Goal: Task Accomplishment & Management: Manage account settings

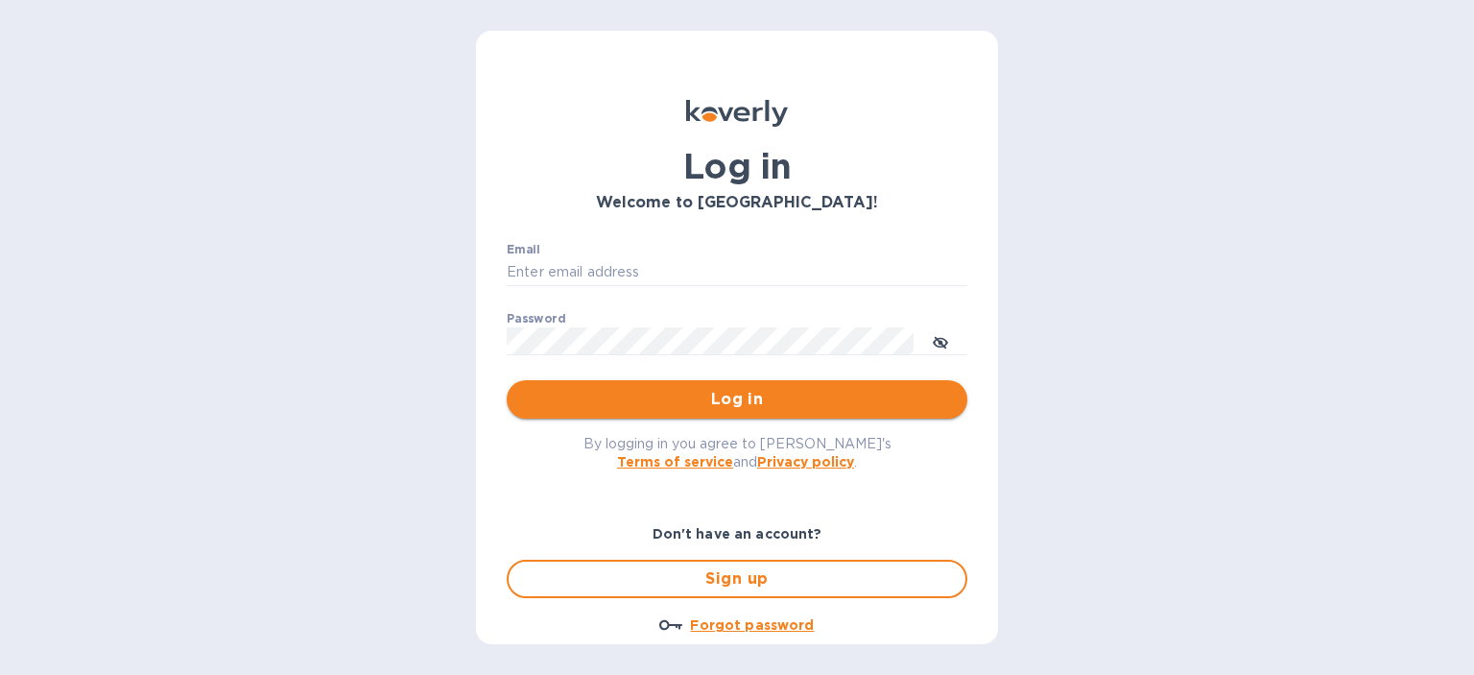
type input "dliu@airseachicago.com"
click at [719, 403] on span "Log in" at bounding box center [737, 399] width 430 height 23
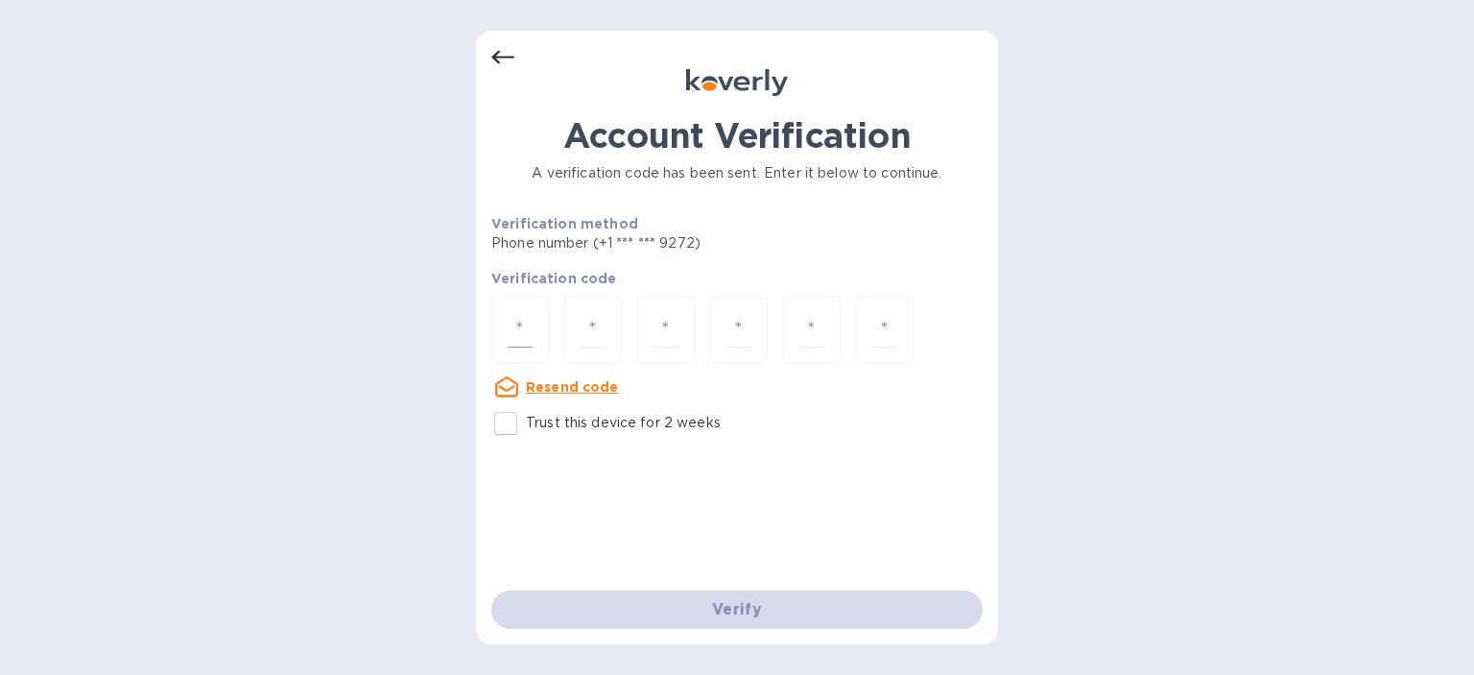
click at [507, 316] on div at bounding box center [520, 330] width 58 height 68
type input "9"
type input "0"
type input "5"
type input "8"
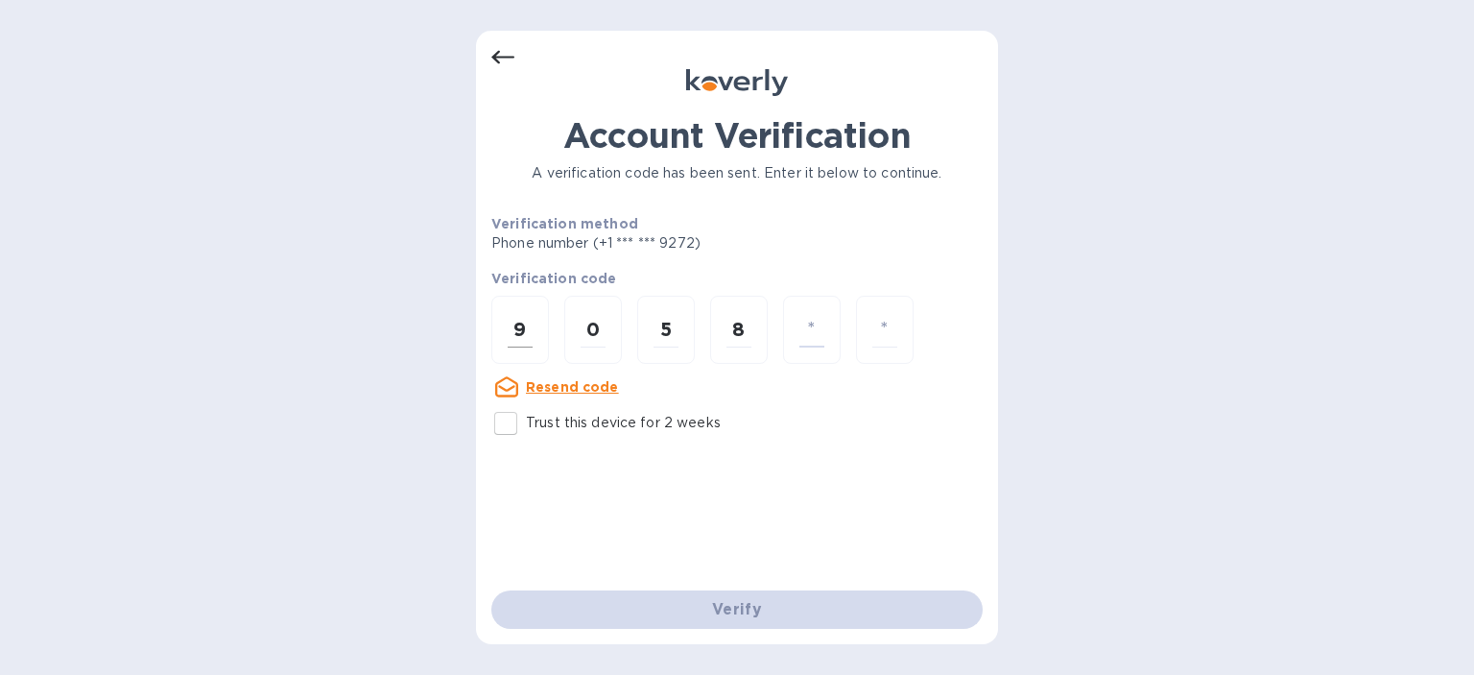
type input "5"
type input "9"
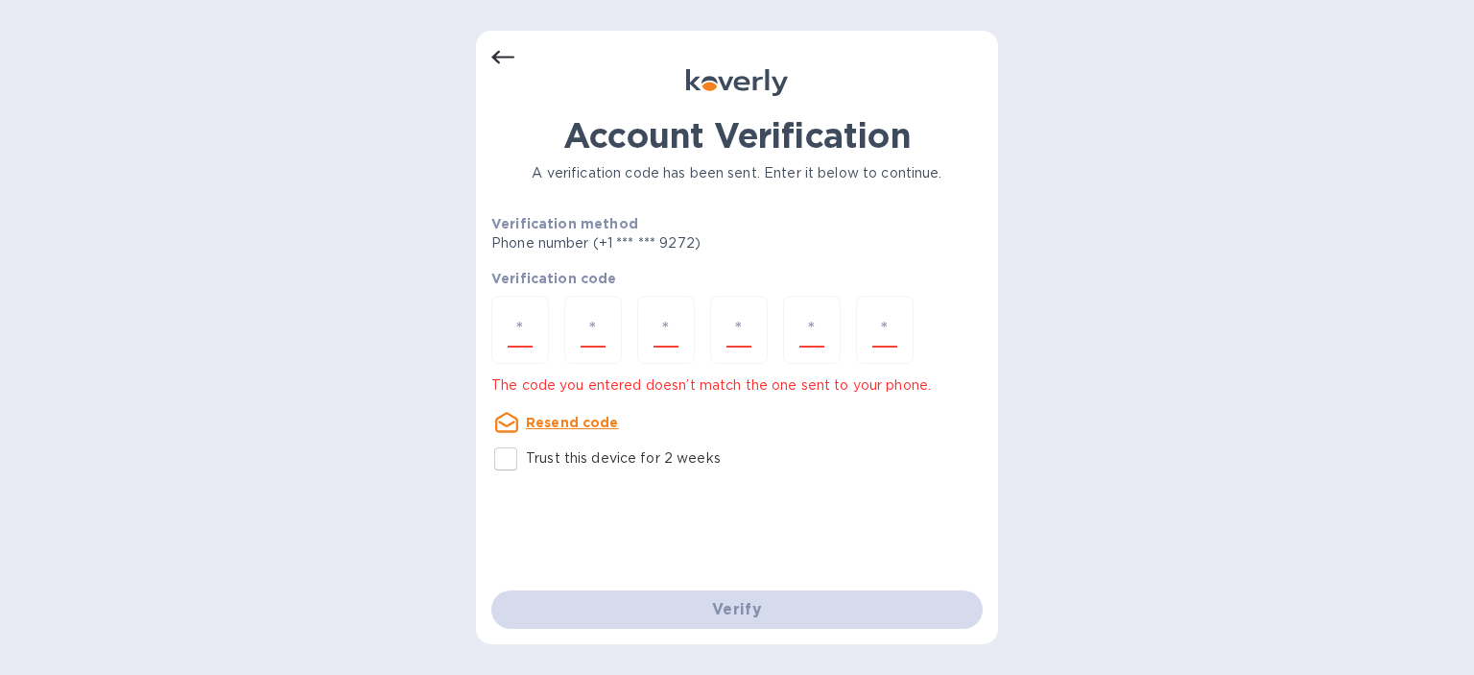
click at [503, 457] on input "Trust this device for 2 weeks" at bounding box center [506, 459] width 40 height 40
checkbox input "true"
click at [488, 324] on div "Account Verification A verification code has been sent. Enter it below to conti…" at bounding box center [737, 337] width 522 height 613
click at [529, 320] on input "number" at bounding box center [520, 330] width 25 height 36
type input "9"
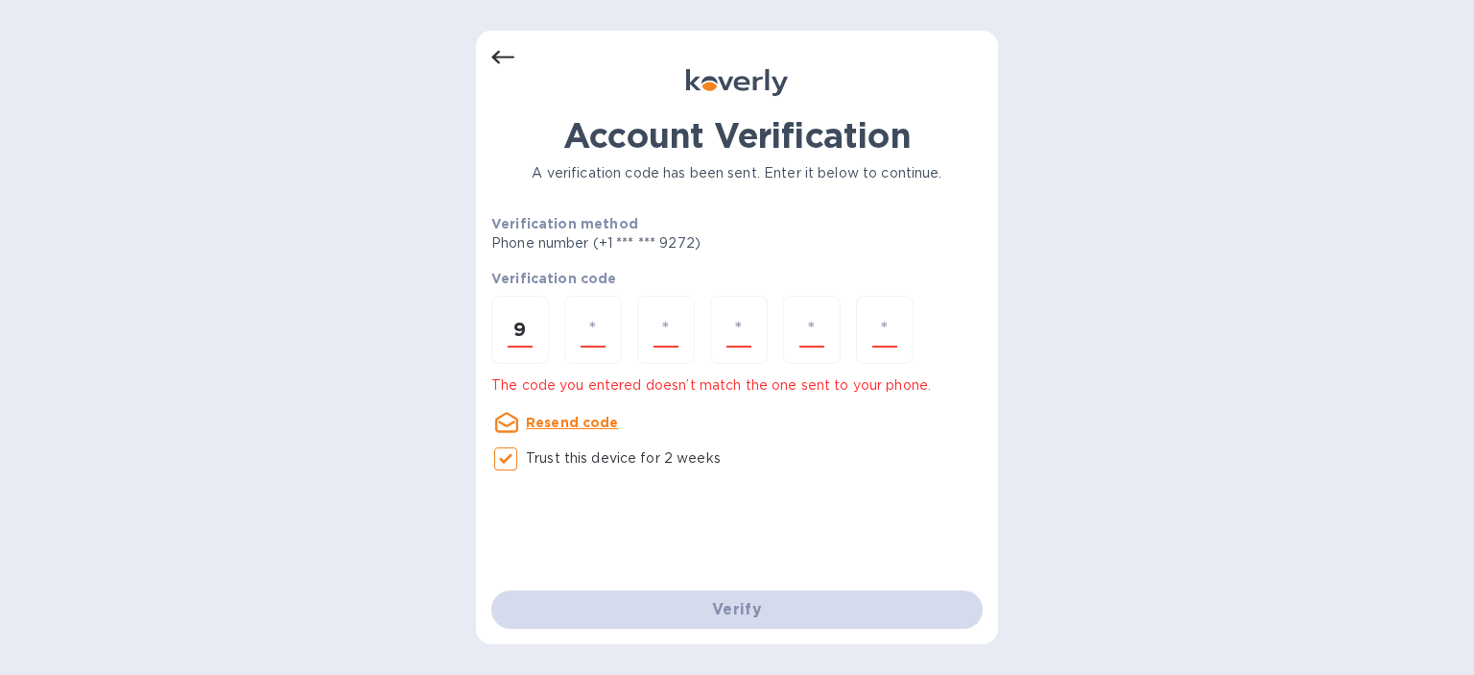
type input "0"
type input "5"
type input "8"
type input "5"
type input "9"
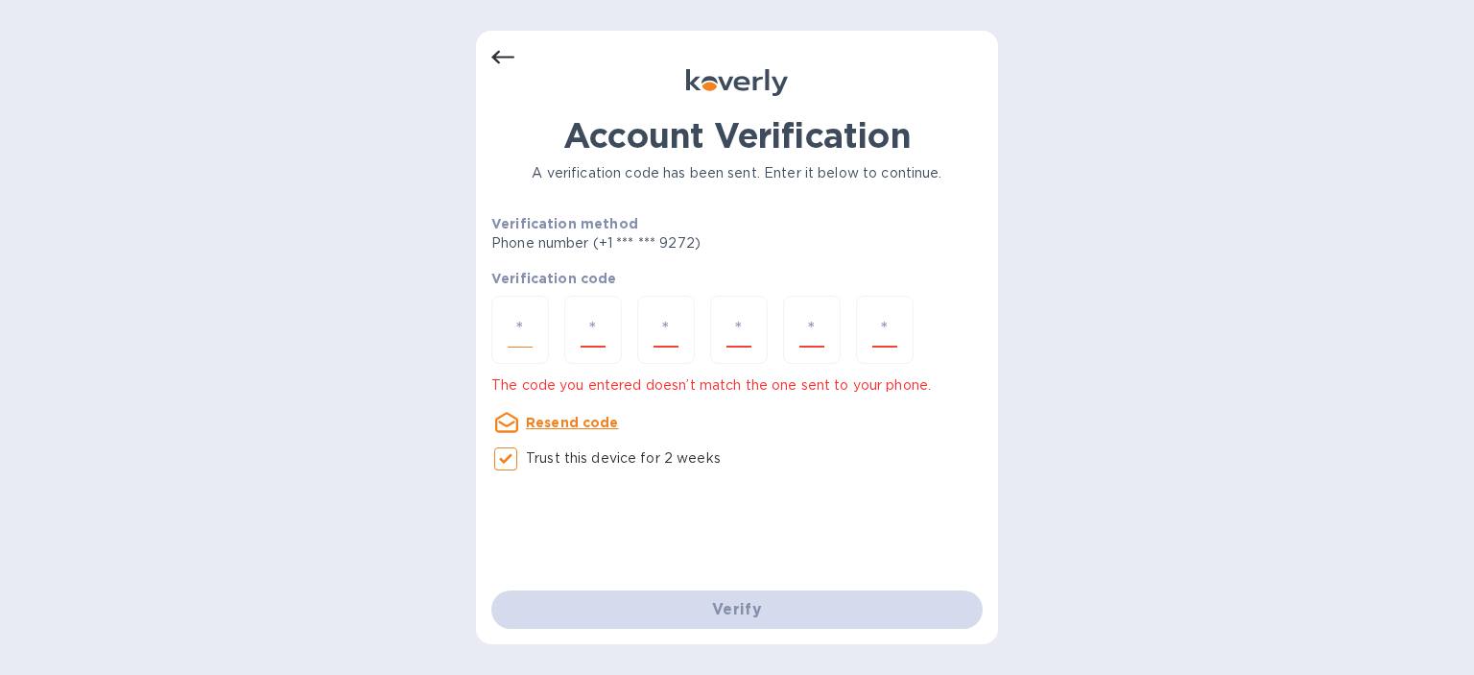
click at [513, 339] on input "number" at bounding box center [520, 330] width 25 height 36
type input "8"
type input "0"
type input "5"
type input "8"
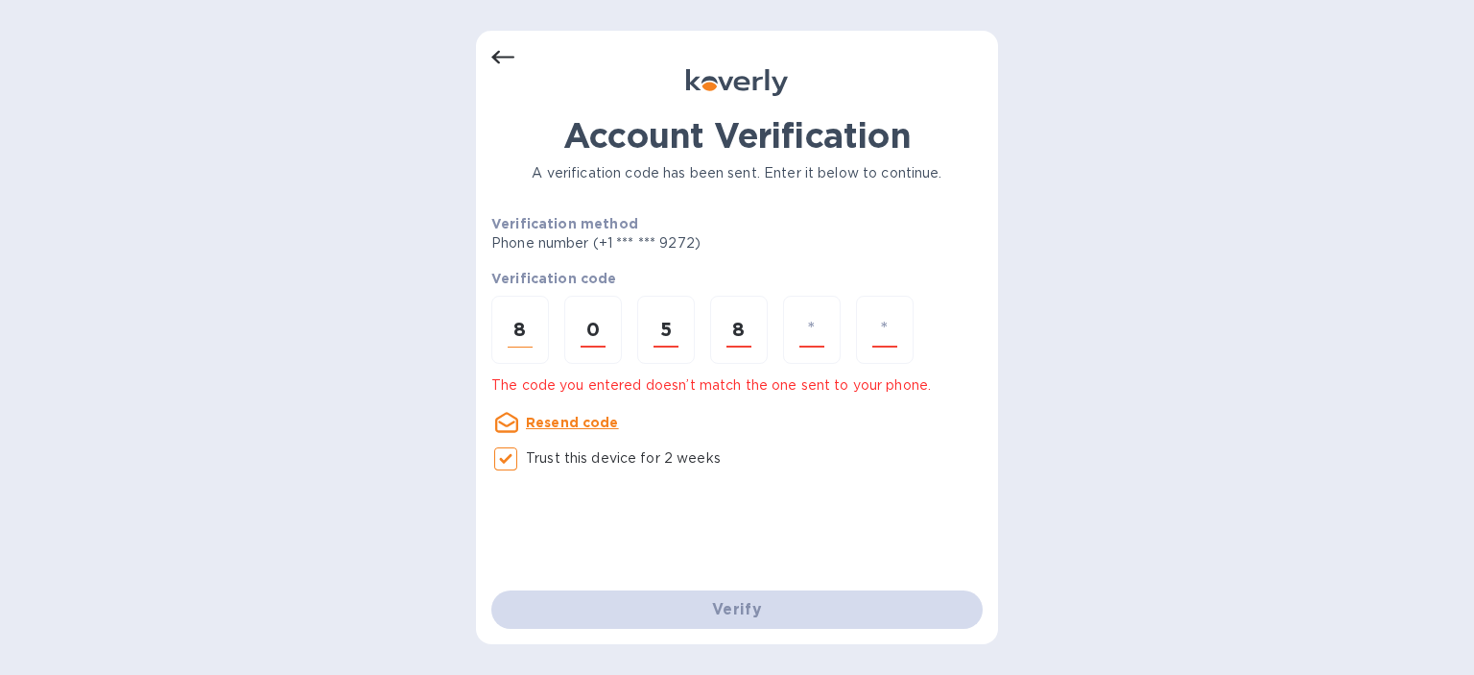
type input "5"
type input "9"
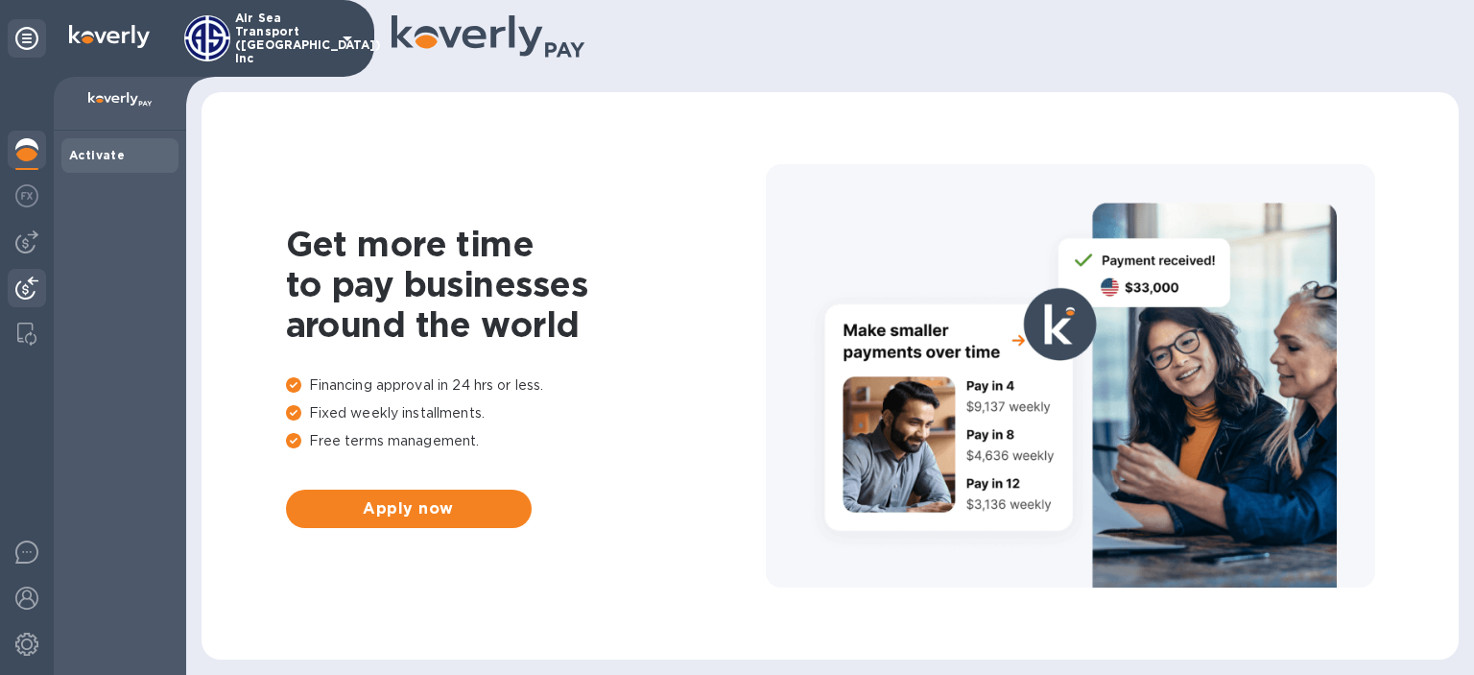
click at [26, 288] on img at bounding box center [26, 287] width 23 height 23
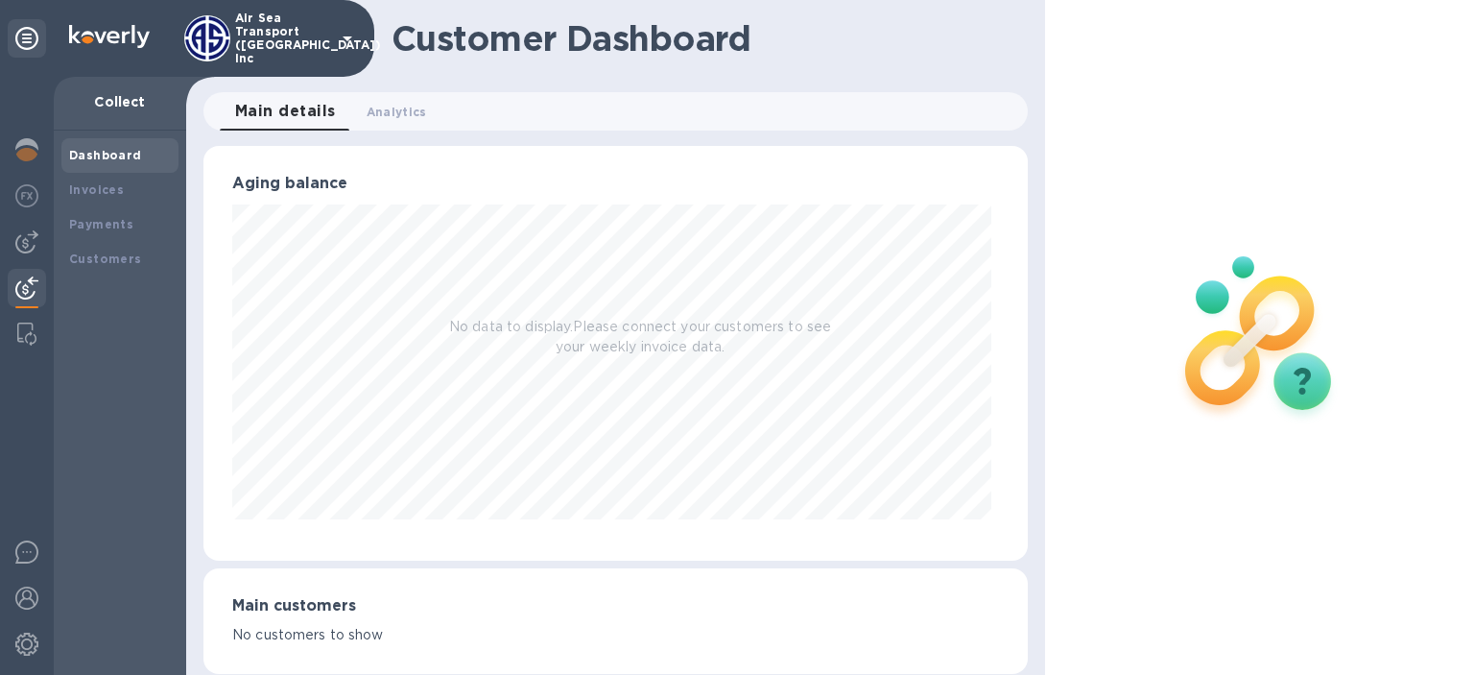
scroll to position [415, 817]
click at [119, 218] on b "Payments" at bounding box center [101, 224] width 64 height 14
